Goal: Information Seeking & Learning: Learn about a topic

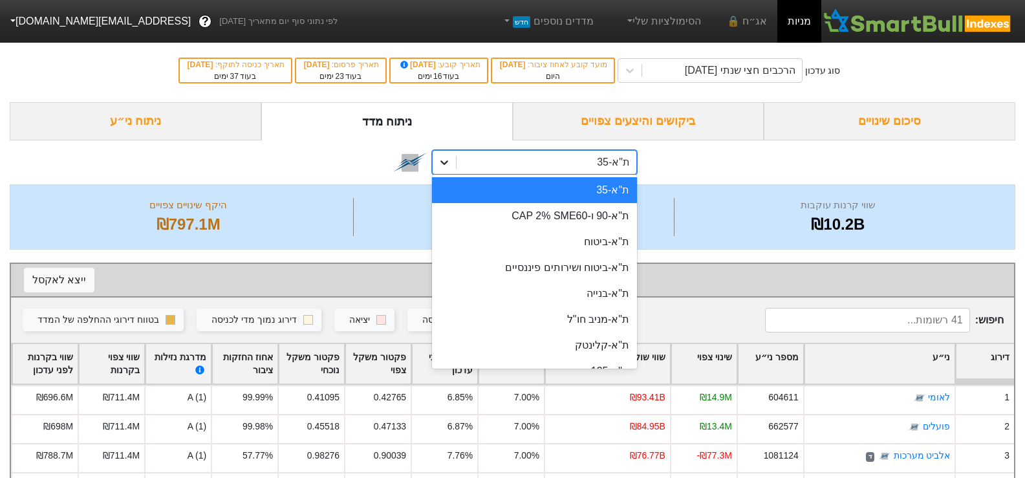
click at [446, 154] on div at bounding box center [444, 162] width 23 height 23
click at [514, 220] on div "ת"א-90 ו-CAP 2% SME60" at bounding box center [534, 216] width 205 height 26
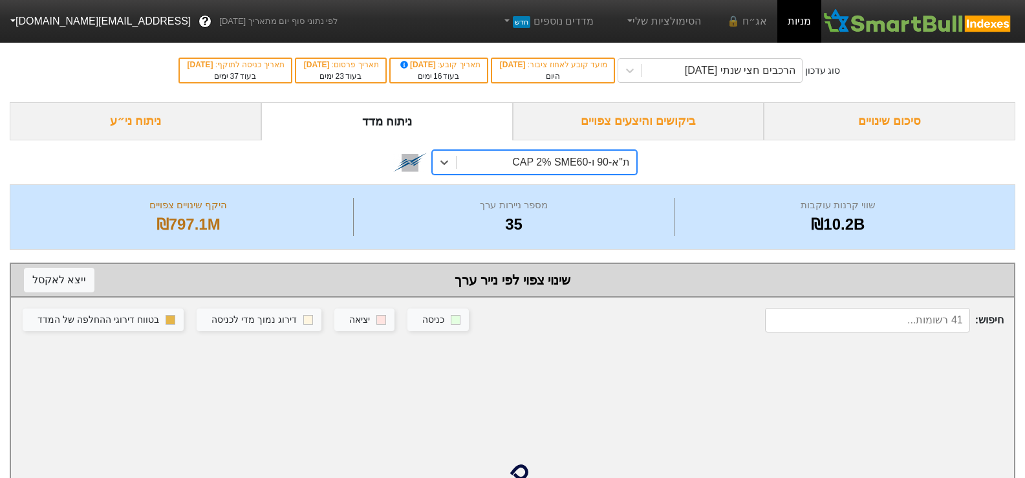
click at [558, 166] on div "ת"א-90 ו-CAP 2% SME60" at bounding box center [571, 163] width 118 height 16
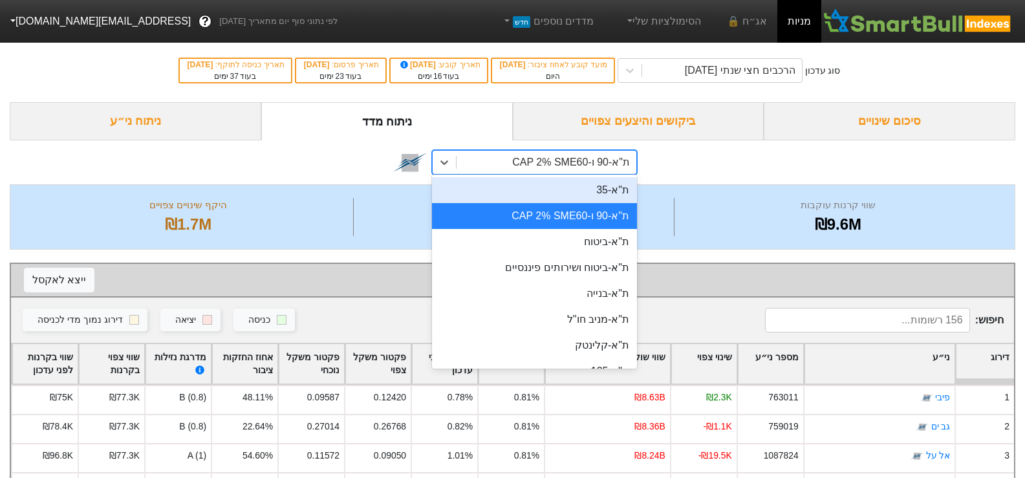
click at [569, 199] on div "ת"א-35" at bounding box center [534, 190] width 205 height 26
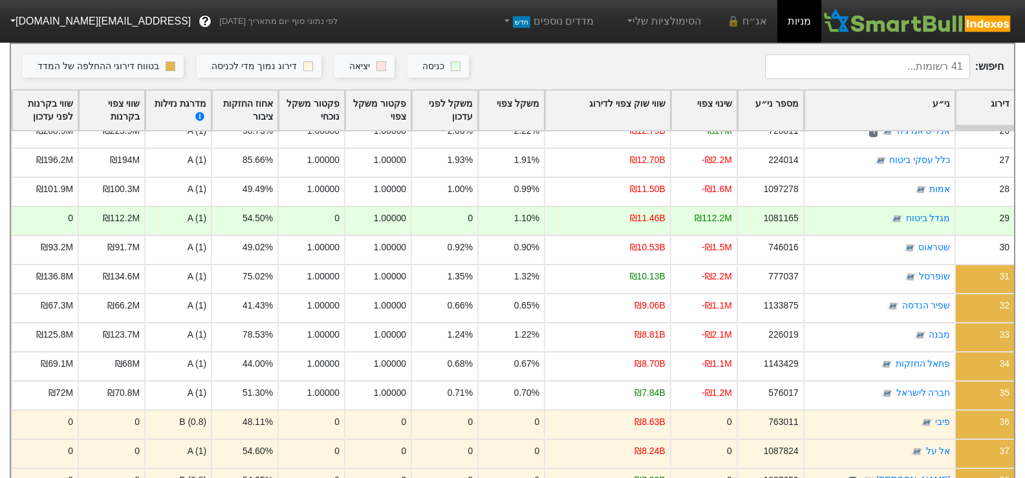
scroll to position [60, 0]
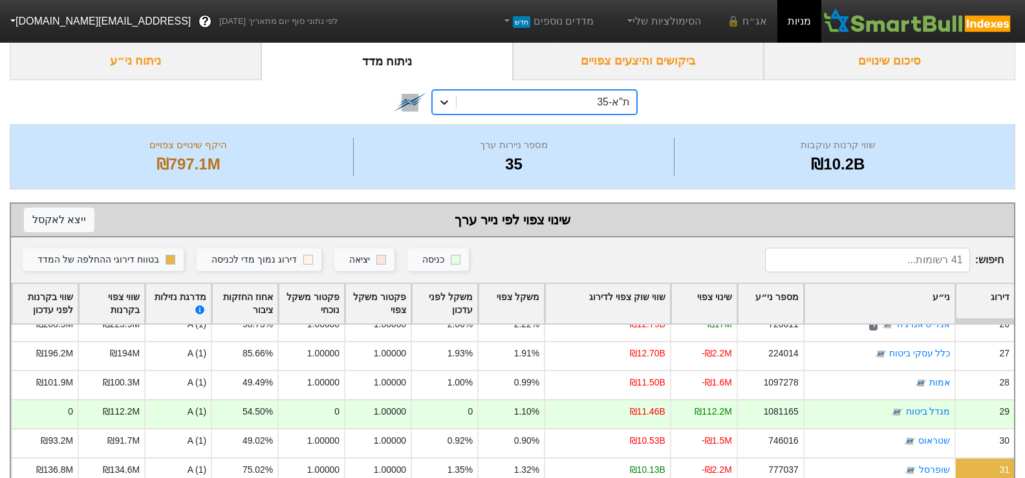
click at [443, 105] on icon at bounding box center [444, 102] width 13 height 13
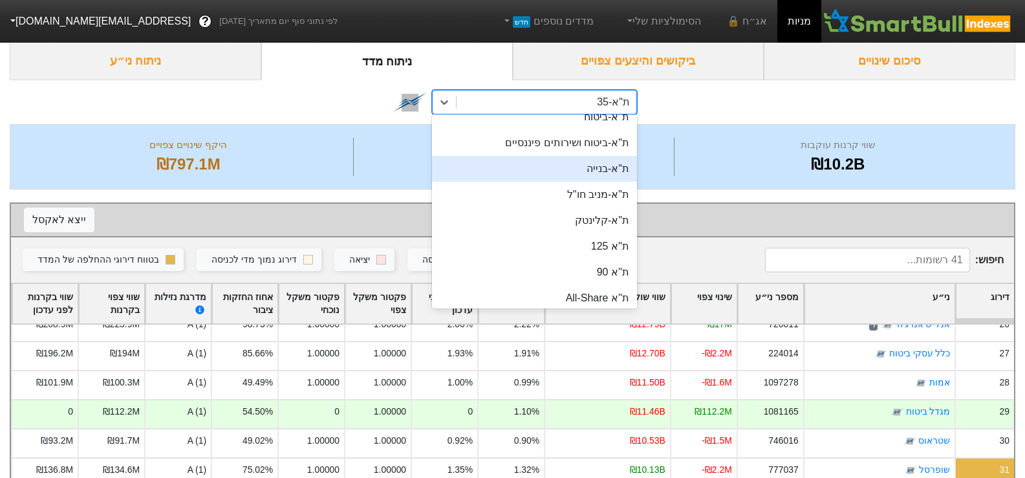
scroll to position [129, 0]
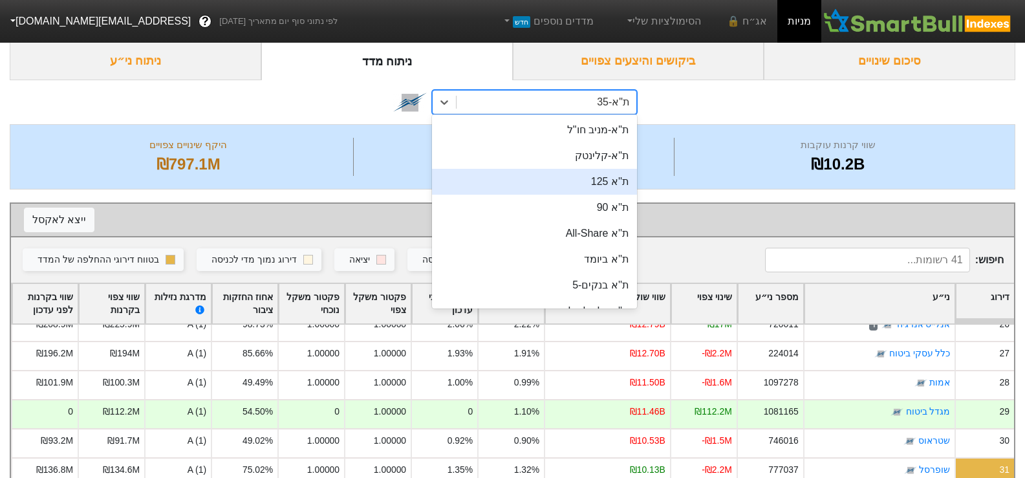
click at [590, 182] on div "ת''א 125" at bounding box center [534, 182] width 205 height 26
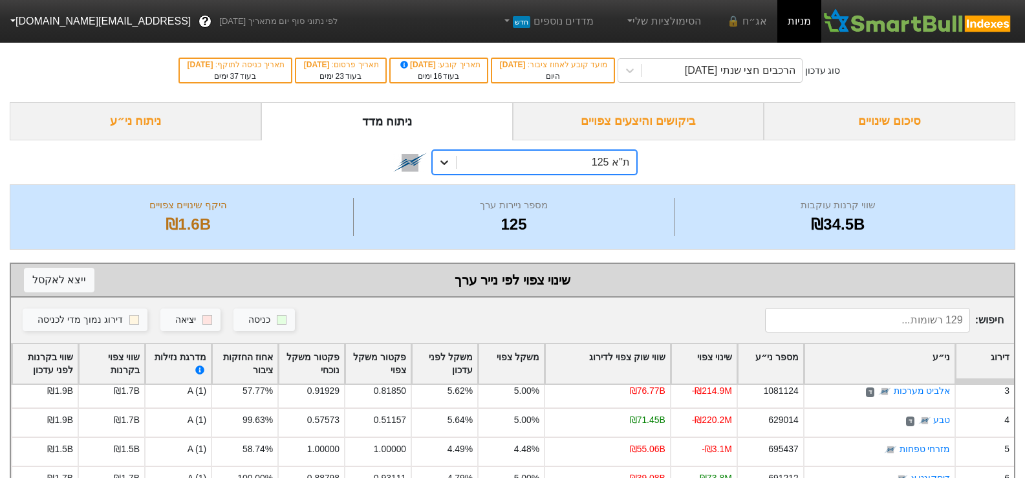
click at [448, 165] on icon at bounding box center [444, 162] width 13 height 13
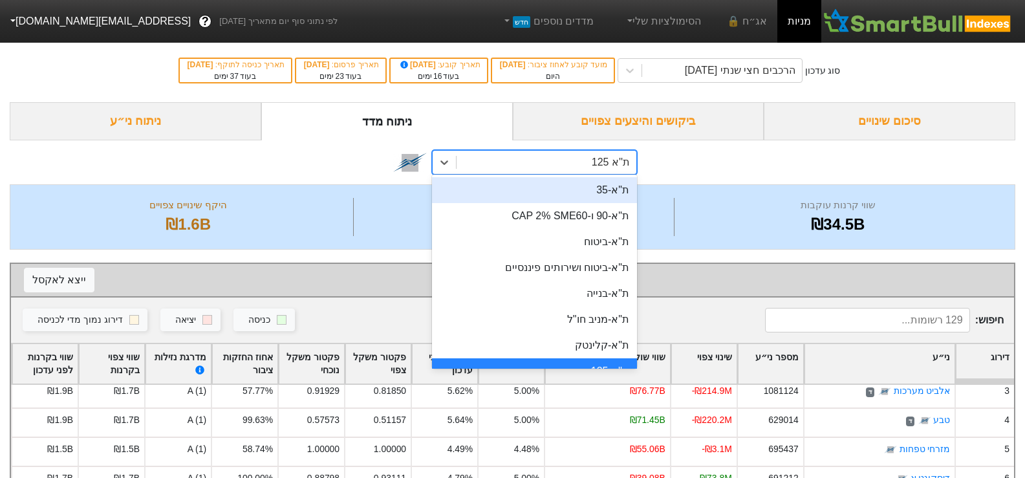
click at [589, 190] on div "ת"א-35" at bounding box center [534, 190] width 205 height 26
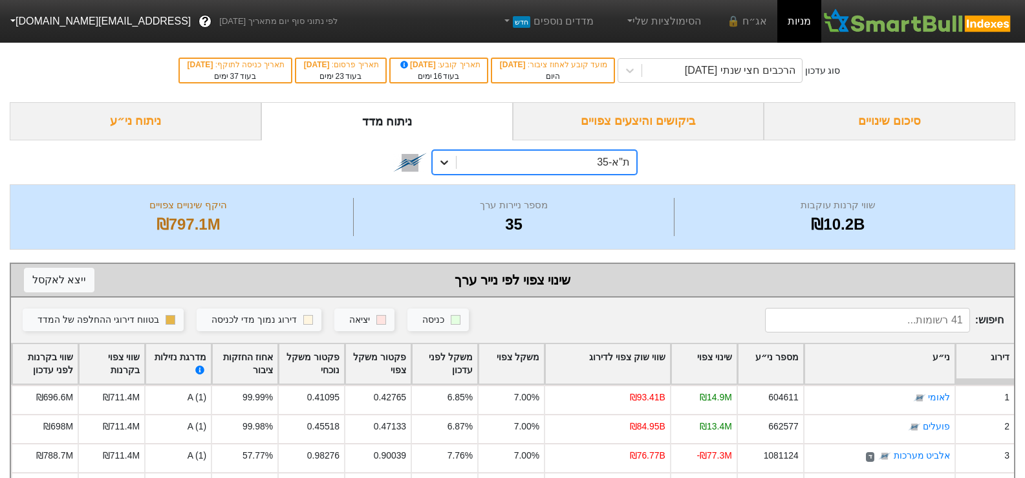
click at [448, 158] on icon at bounding box center [444, 162] width 13 height 13
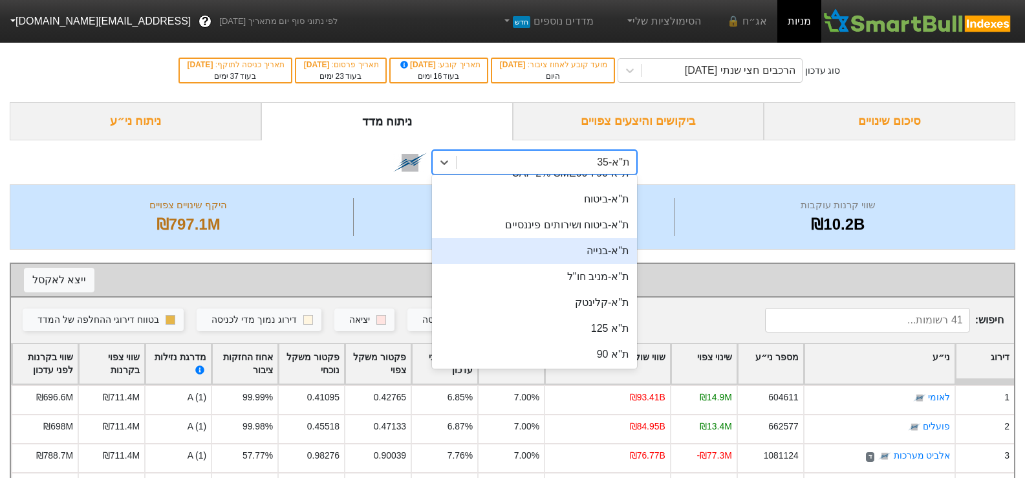
scroll to position [65, 0]
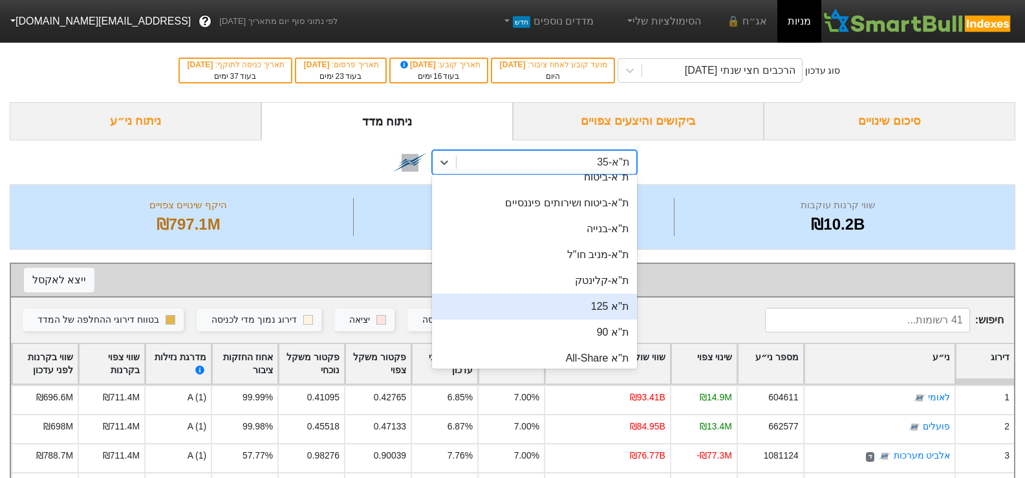
click at [565, 300] on div "ת''א 125" at bounding box center [534, 307] width 205 height 26
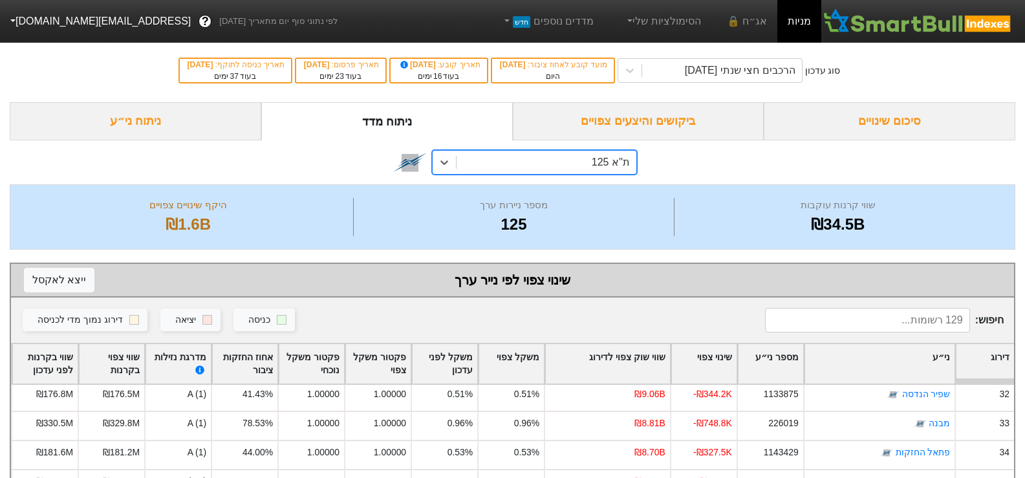
click at [922, 127] on div "סיכום שינויים" at bounding box center [890, 121] width 252 height 38
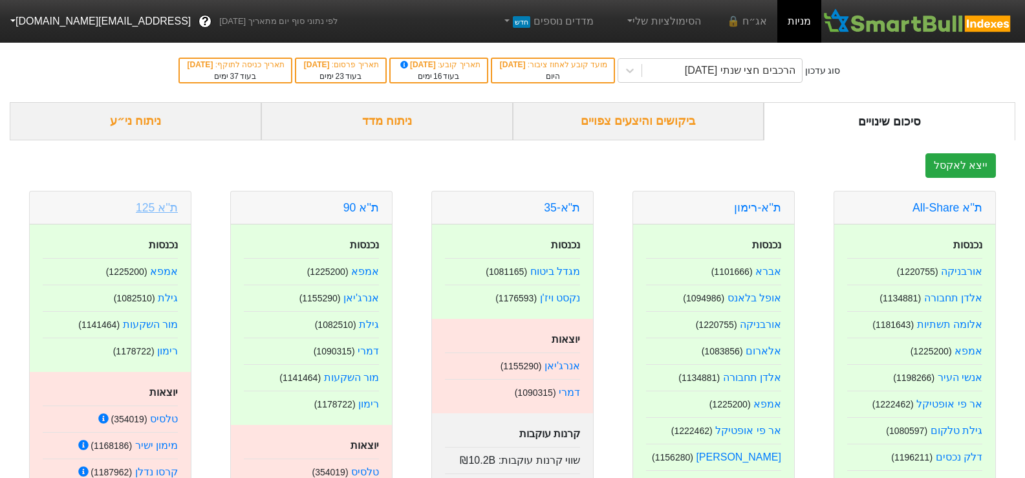
click at [149, 206] on link "ת''א 125" at bounding box center [157, 207] width 42 height 13
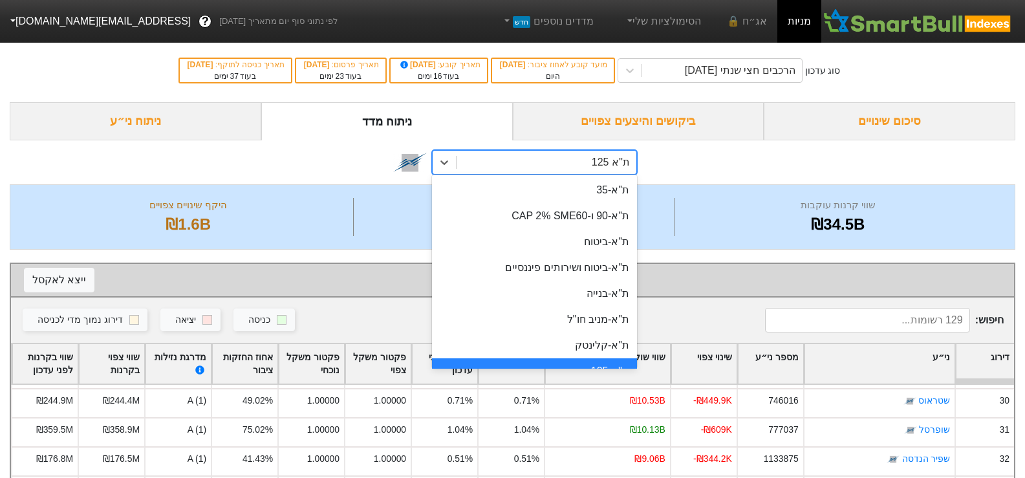
click at [591, 163] on div "ת''א 125" at bounding box center [547, 162] width 180 height 23
click at [609, 179] on div "ת"א-35" at bounding box center [534, 190] width 205 height 26
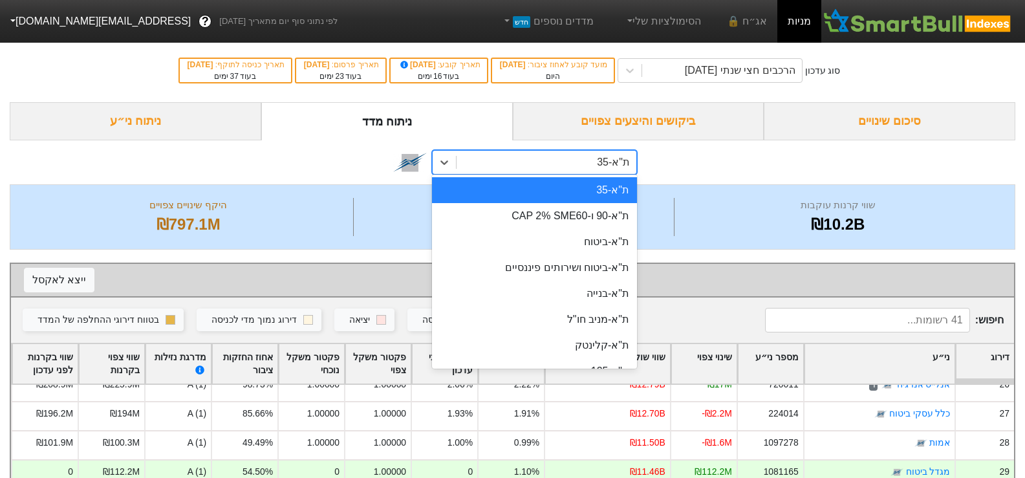
click at [531, 164] on div "ת"א-35" at bounding box center [547, 162] width 180 height 23
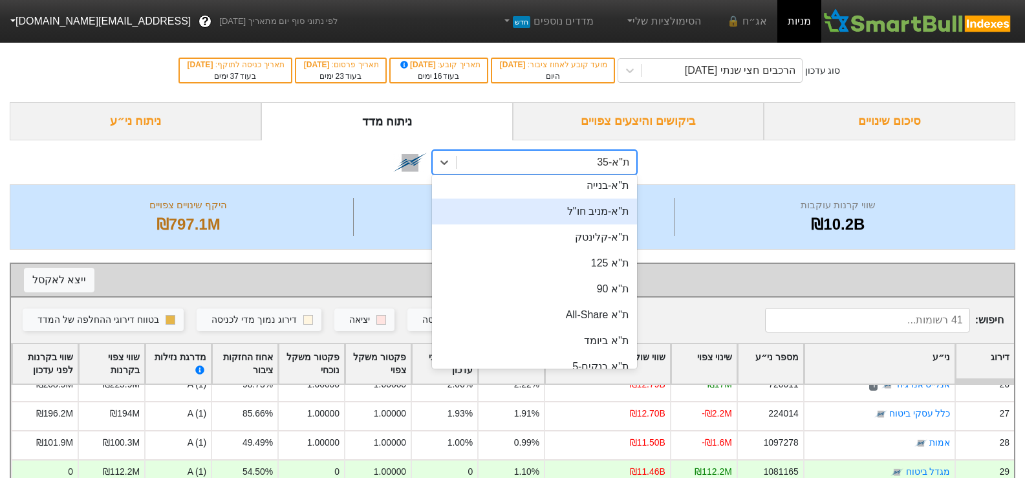
scroll to position [129, 0]
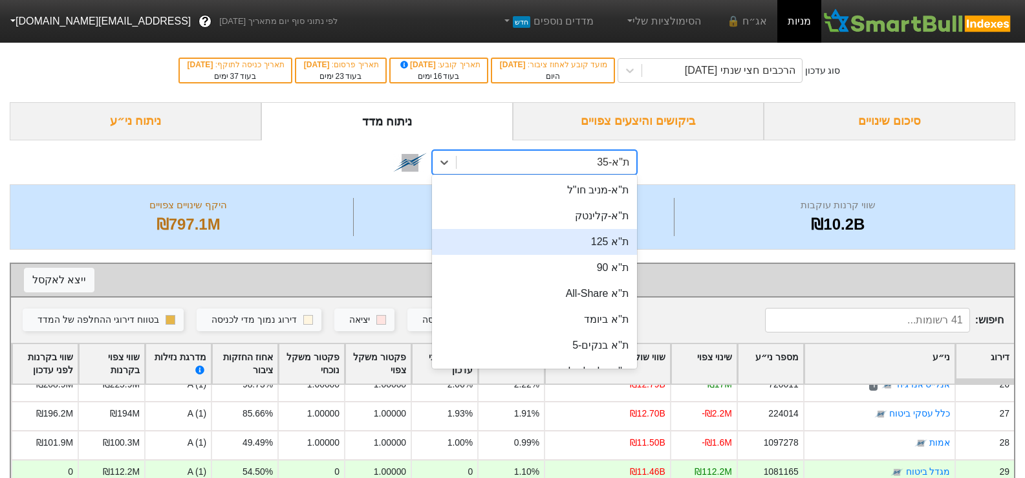
click at [607, 244] on div "ת''א 125" at bounding box center [534, 242] width 205 height 26
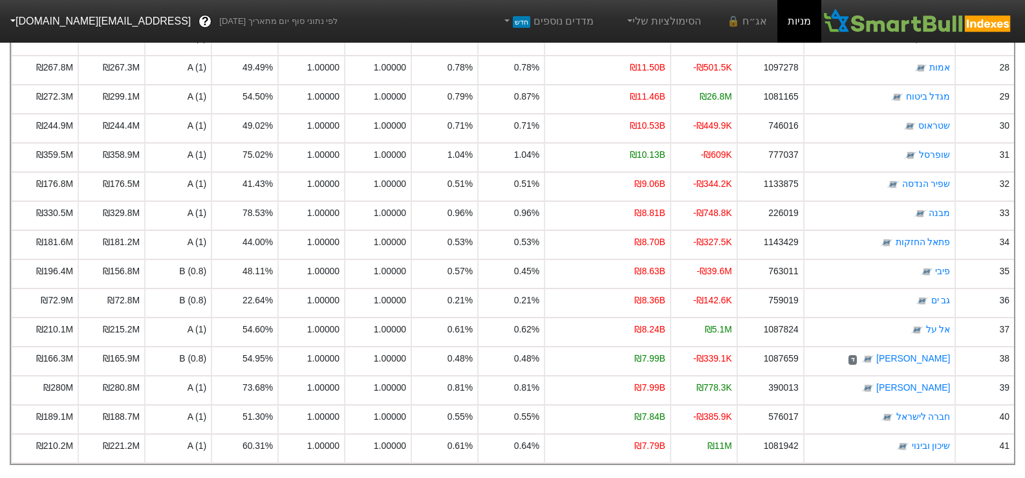
scroll to position [776, 0]
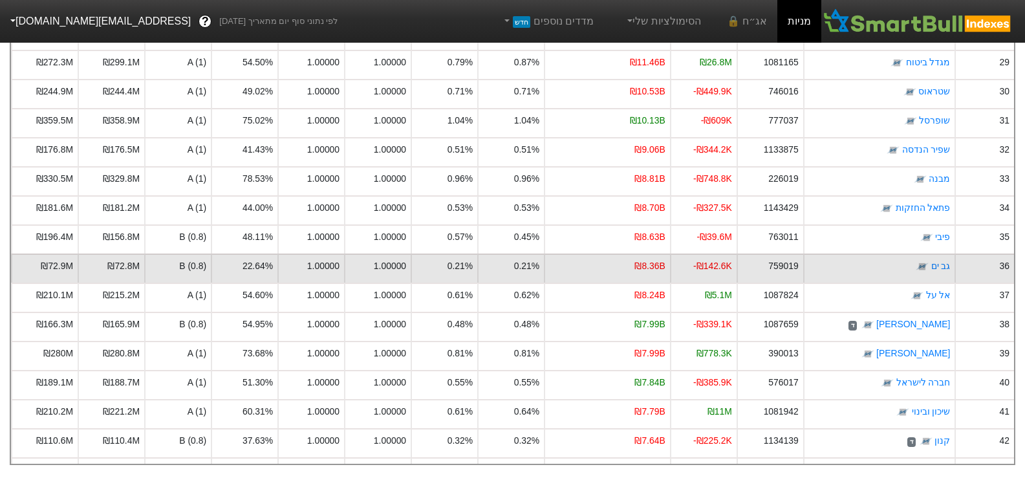
click at [1003, 259] on div "36" at bounding box center [1005, 266] width 10 height 14
click at [1007, 259] on div "36" at bounding box center [1005, 266] width 10 height 14
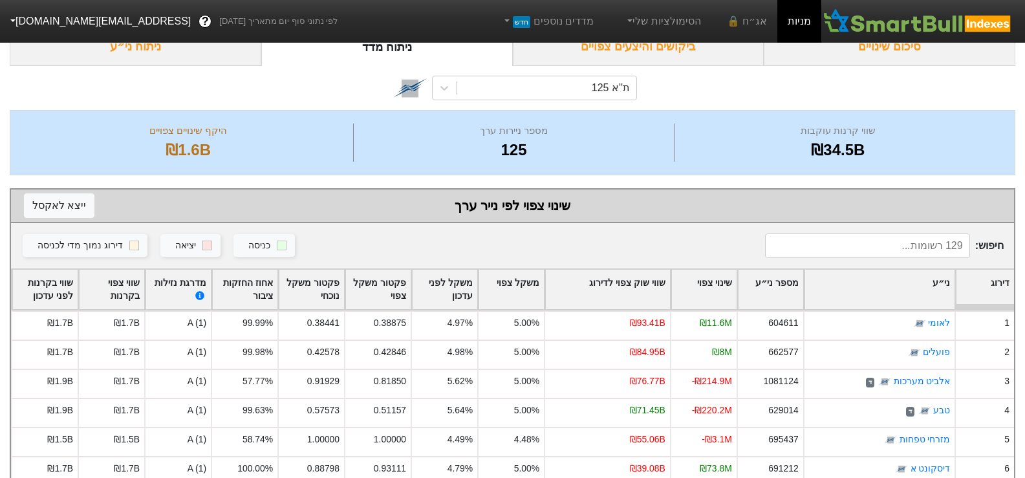
scroll to position [0, 0]
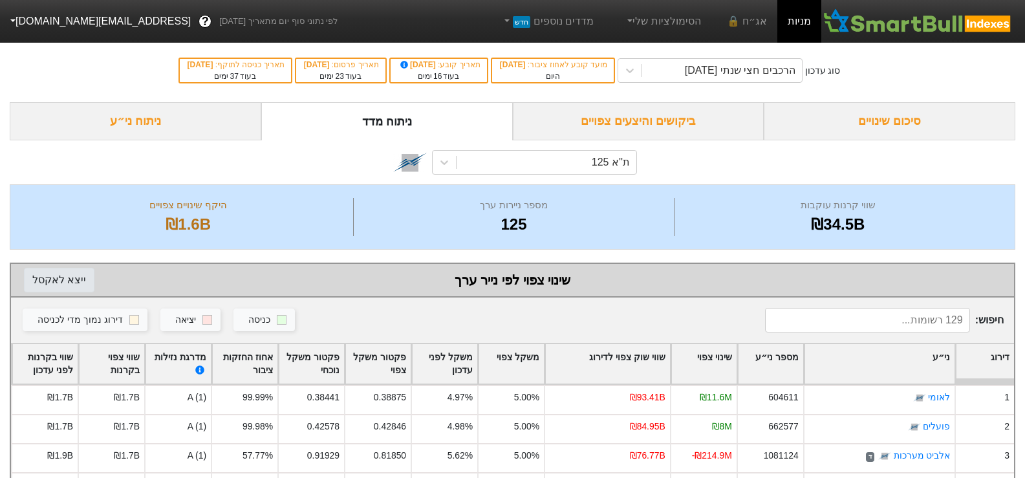
click at [65, 271] on button "ייצא ל אקסל" at bounding box center [59, 280] width 71 height 25
